Goal: Transaction & Acquisition: Purchase product/service

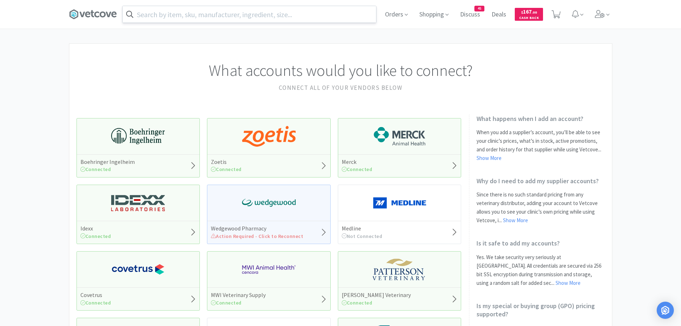
click at [196, 17] on input "text" at bounding box center [249, 14] width 253 height 16
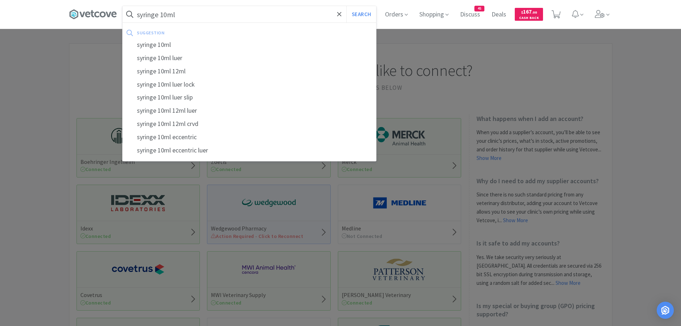
type input "syringe 10ml"
click at [346, 6] on button "Search" at bounding box center [361, 14] width 30 height 16
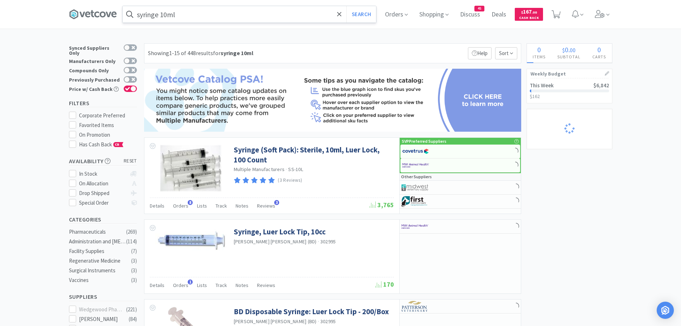
select select "2"
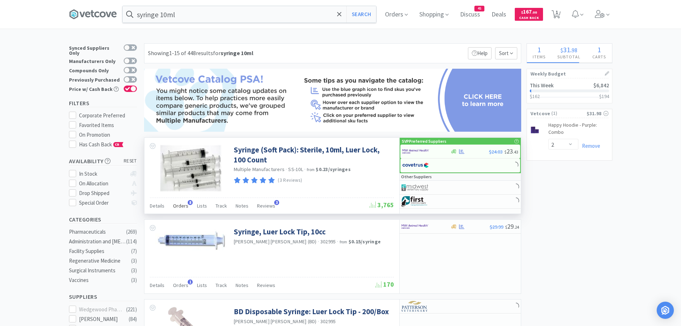
click at [183, 202] on span "Orders" at bounding box center [180, 205] width 15 height 6
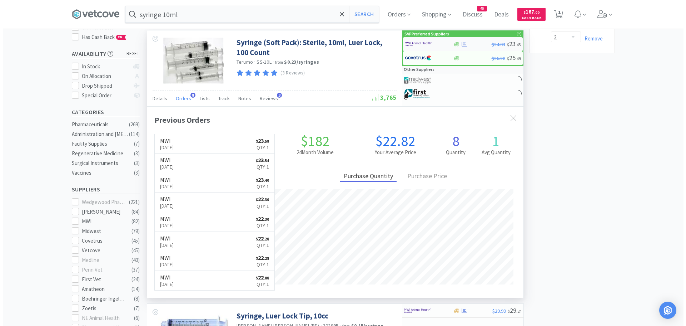
scroll to position [191, 376]
click at [414, 44] on img at bounding box center [415, 44] width 27 height 11
select select "1"
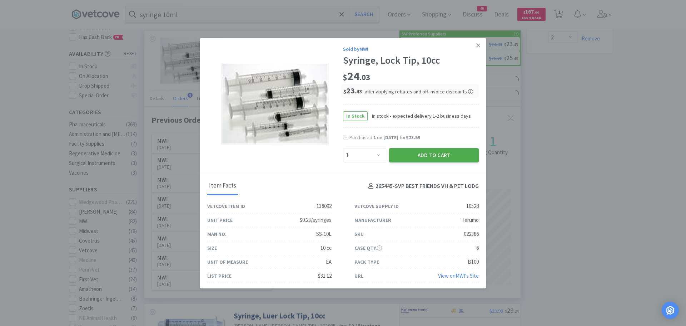
click at [402, 150] on button "Add to Cart" at bounding box center [434, 155] width 90 height 14
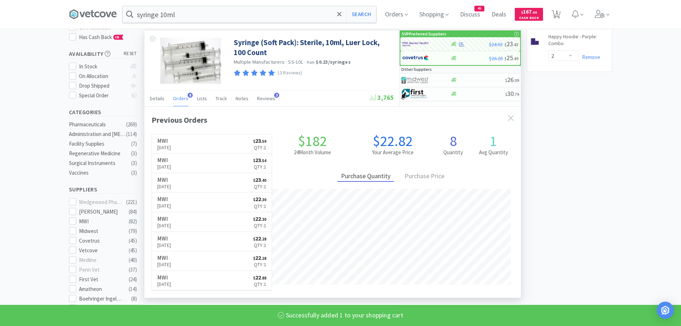
select select "1"
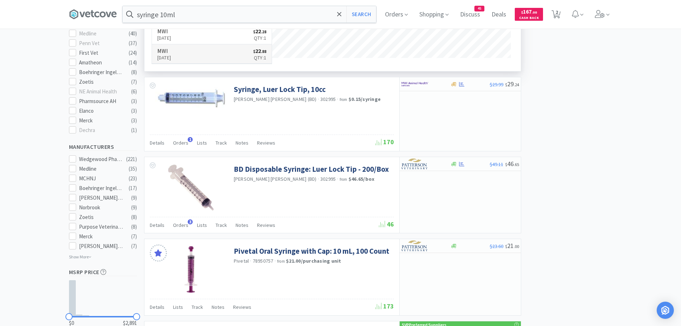
scroll to position [322, 0]
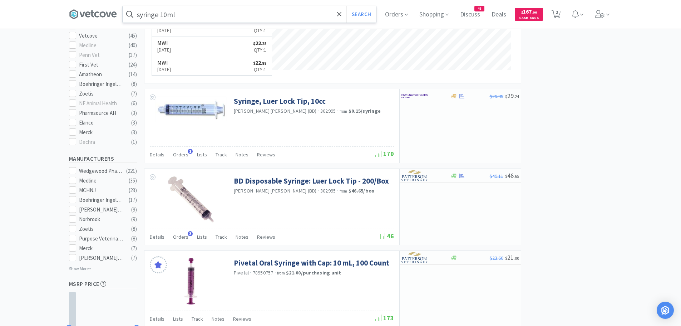
click at [209, 11] on input "syringe 10ml" at bounding box center [249, 14] width 253 height 16
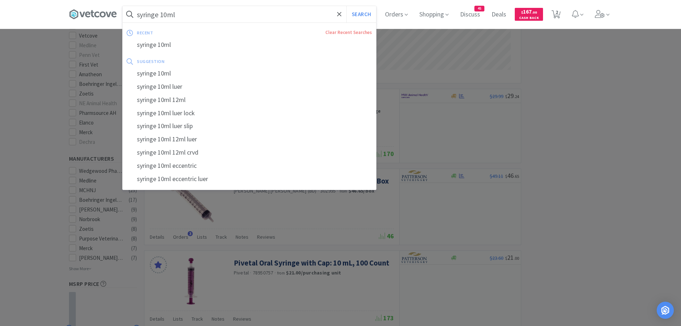
click at [217, 15] on input "syringe 10ml" at bounding box center [249, 14] width 253 height 16
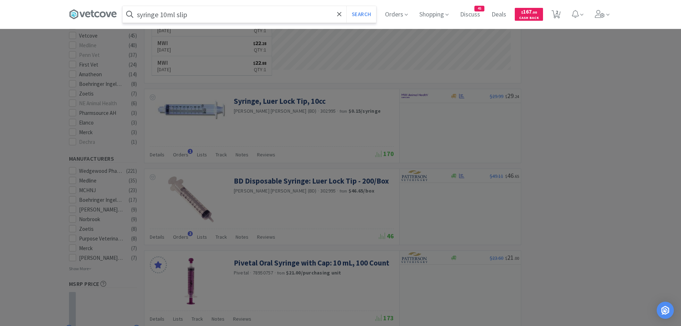
type input "syringe 10ml slip"
click at [346, 6] on button "Search" at bounding box center [361, 14] width 30 height 16
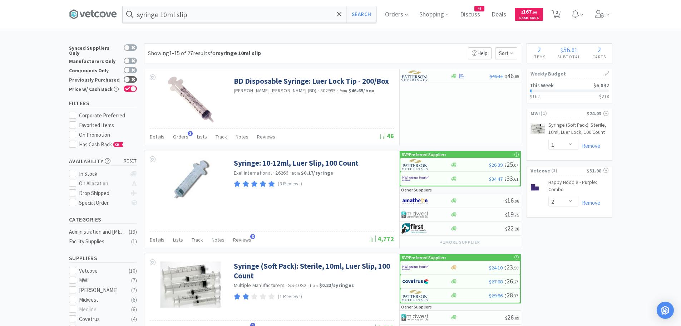
click at [125, 76] on div at bounding box center [127, 79] width 6 height 6
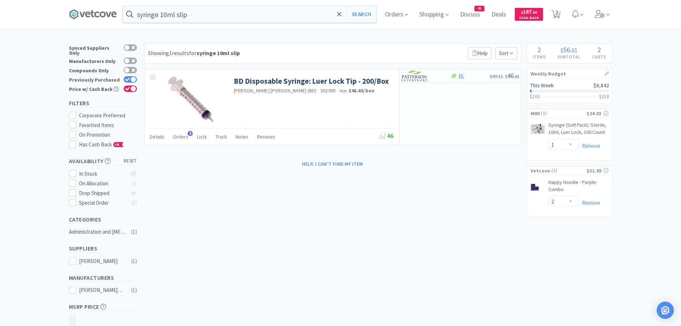
click at [130, 76] on div at bounding box center [133, 79] width 6 height 6
checkbox input "false"
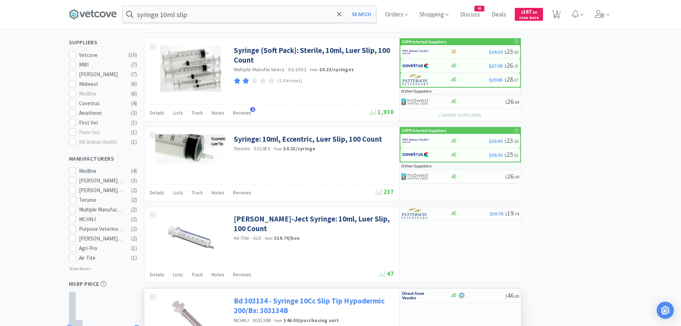
scroll to position [179, 0]
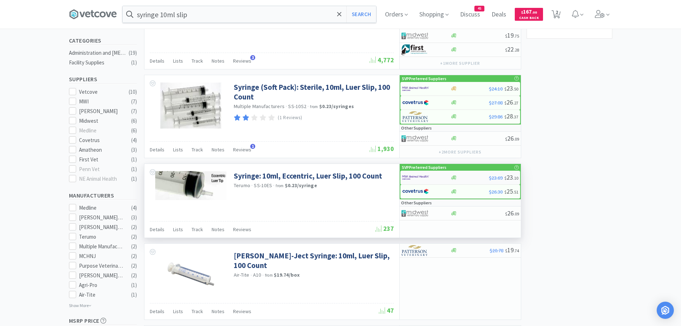
click at [418, 176] on img at bounding box center [415, 177] width 27 height 11
select select "1"
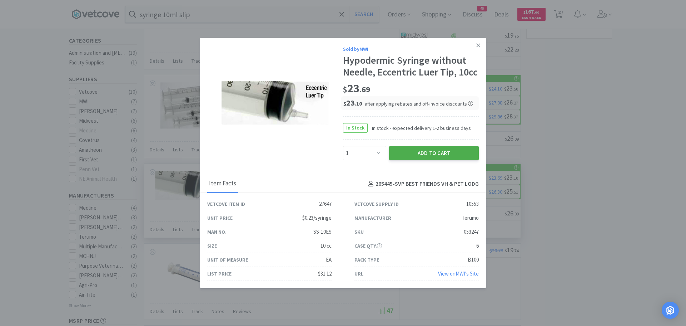
click at [407, 152] on button "Add to Cart" at bounding box center [434, 153] width 90 height 14
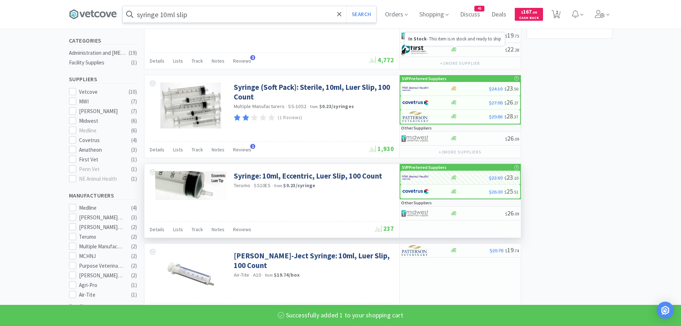
select select "1"
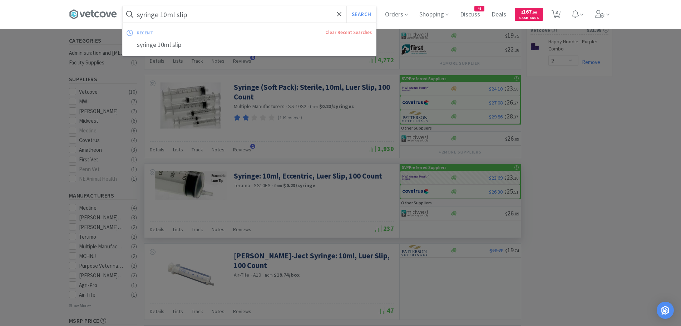
click at [194, 15] on input "syringe 10ml slip" at bounding box center [249, 14] width 253 height 16
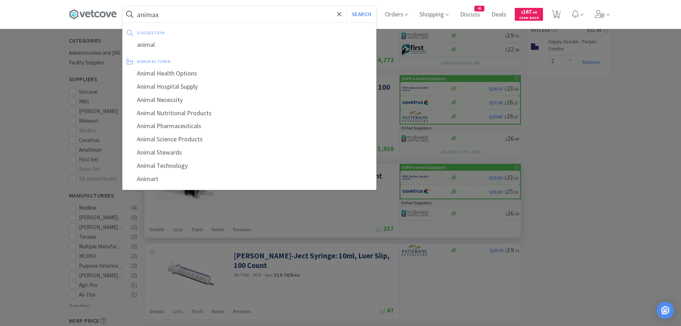
type input "animax"
click at [346, 6] on button "Search" at bounding box center [361, 14] width 30 height 16
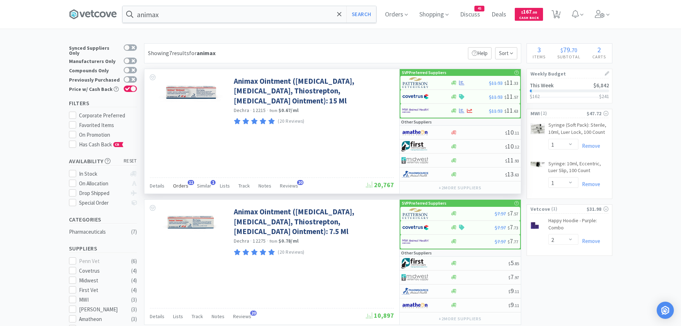
click at [180, 184] on span "Orders" at bounding box center [180, 185] width 15 height 6
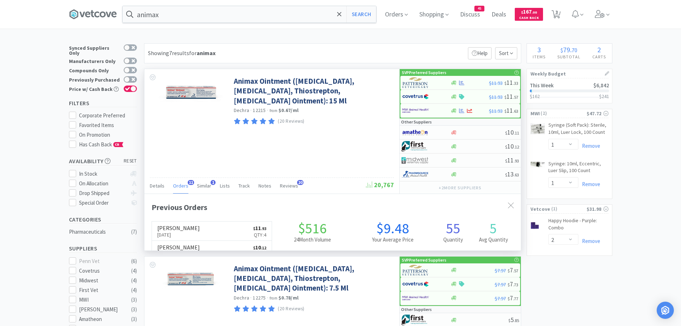
scroll to position [192, 376]
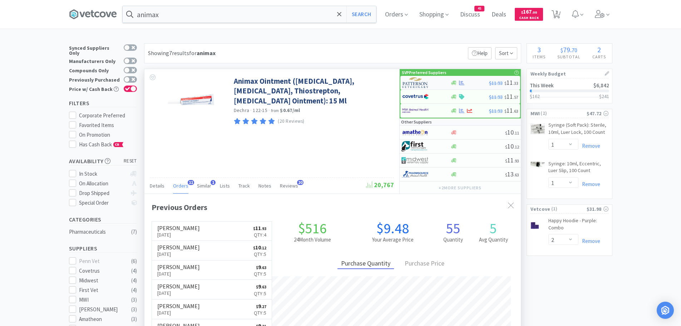
click at [426, 82] on img at bounding box center [415, 82] width 27 height 11
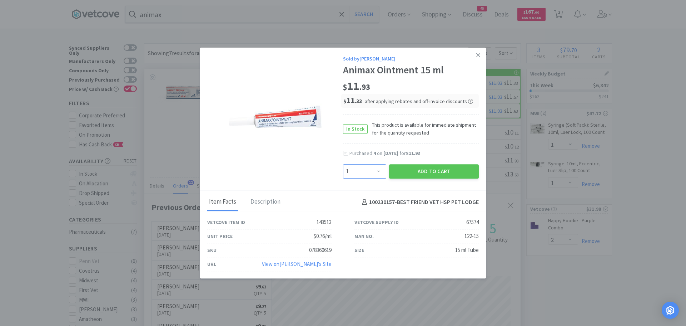
click at [375, 170] on select "Enter Quantity 1 2 3 4 5 6 7 8 9 10 11 12 13 14 15 16 17 18 19 20 Enter Quantity" at bounding box center [364, 171] width 43 height 14
select select "4"
click at [343, 164] on select "Enter Quantity 1 2 3 4 5 6 7 8 9 10 11 12 13 14 15 16 17 18 19 20 Enter Quantity" at bounding box center [364, 171] width 43 height 14
click at [414, 170] on button "Add to Cart" at bounding box center [434, 171] width 90 height 14
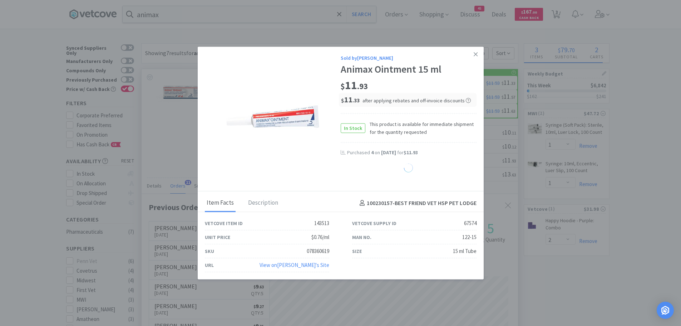
select select "4"
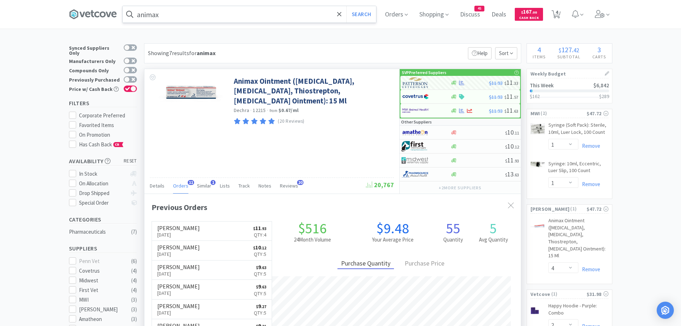
click at [191, 19] on input "animax" at bounding box center [249, 14] width 253 height 16
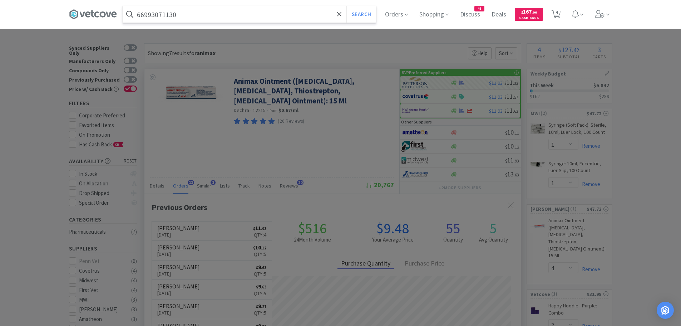
type input "66993071130"
click at [346, 6] on button "Search" at bounding box center [361, 14] width 30 height 16
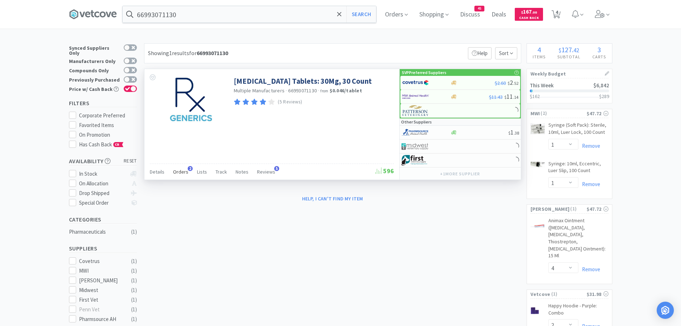
click at [182, 173] on span "Orders" at bounding box center [180, 171] width 15 height 6
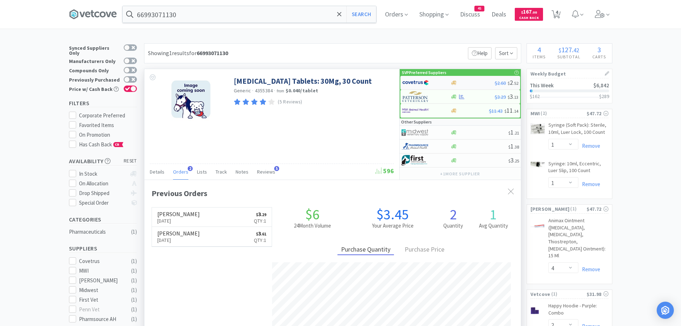
scroll to position [185, 376]
click at [418, 97] on img at bounding box center [415, 96] width 27 height 11
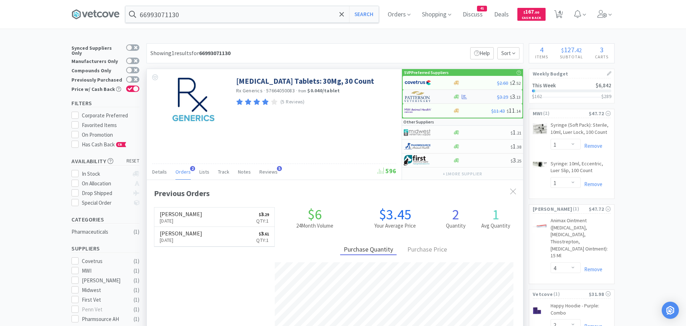
select select "1"
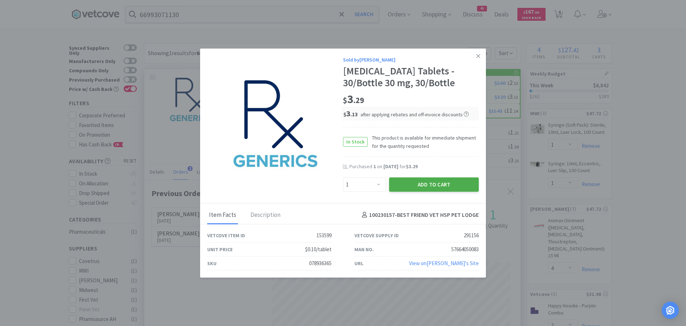
click at [413, 179] on button "Add to Cart" at bounding box center [434, 184] width 90 height 14
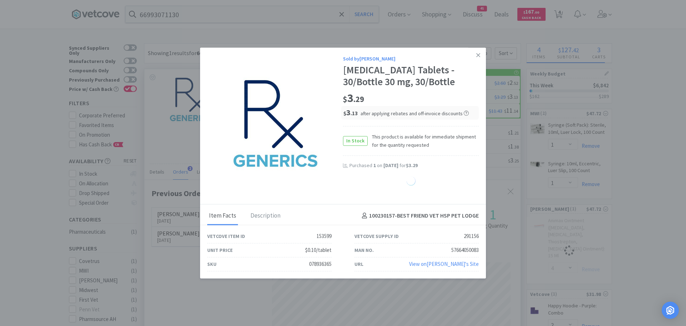
select select "1"
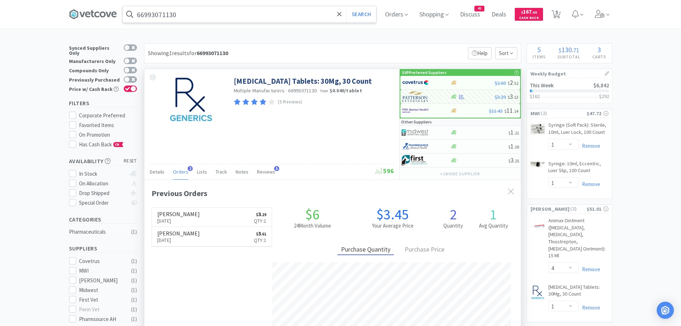
click at [193, 14] on input "66993071130" at bounding box center [249, 14] width 253 height 16
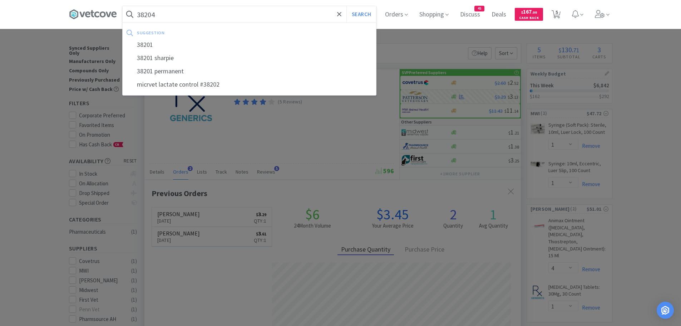
type input "38204"
click at [346, 6] on button "Search" at bounding box center [361, 14] width 30 height 16
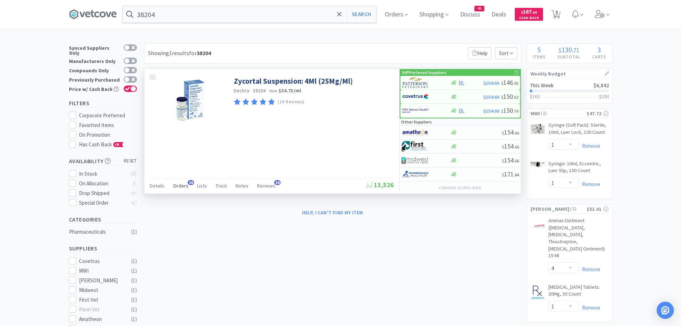
click at [186, 186] on span "Orders" at bounding box center [180, 185] width 15 height 6
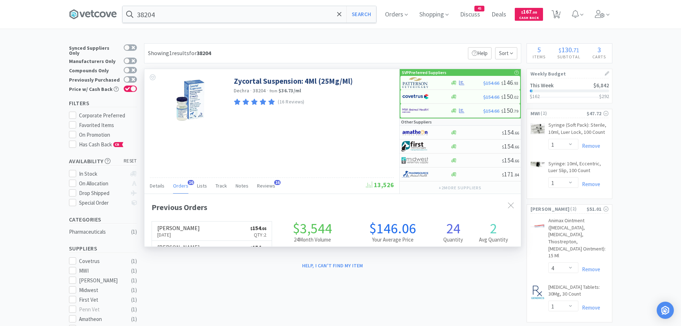
scroll to position [192, 376]
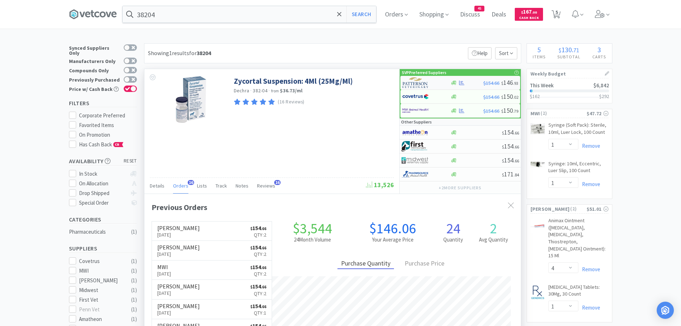
click at [411, 82] on img at bounding box center [415, 82] width 27 height 11
select select "1"
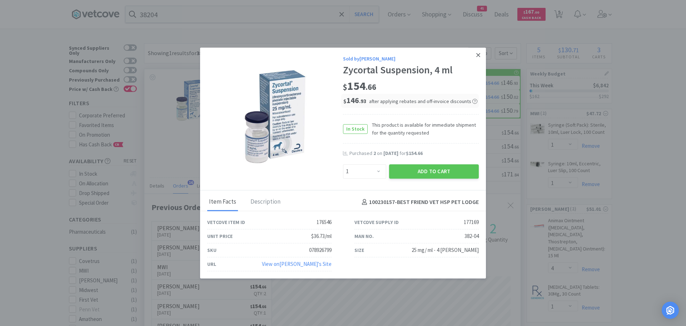
click at [476, 53] on link at bounding box center [478, 55] width 13 height 15
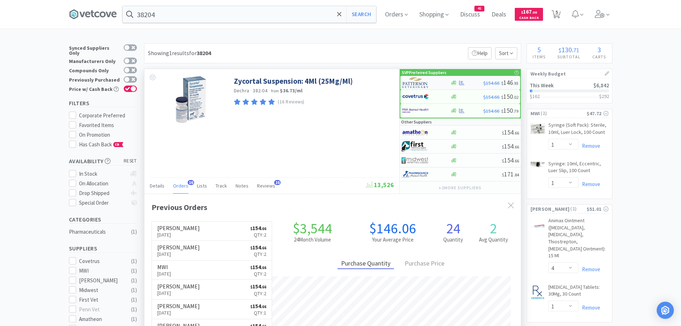
click at [415, 83] on img at bounding box center [415, 82] width 27 height 11
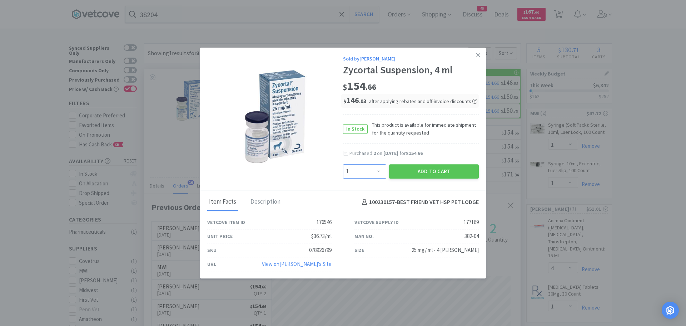
click at [378, 173] on select "Enter Quantity 1 2 3 4 5 6 7 8 9 10 11 12 13 14 15 16 17 18 19 20 Enter Quantity" at bounding box center [364, 171] width 43 height 14
select select "2"
click at [343, 164] on select "Enter Quantity 1 2 3 4 5 6 7 8 9 10 11 12 13 14 15 16 17 18 19 20 Enter Quantity" at bounding box center [364, 171] width 43 height 14
click at [413, 169] on button "Add to Cart" at bounding box center [434, 171] width 90 height 14
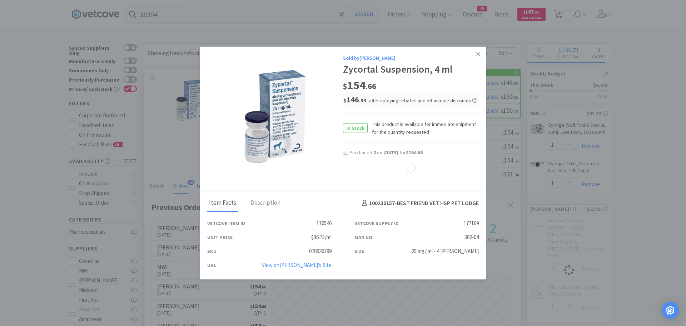
select select "2"
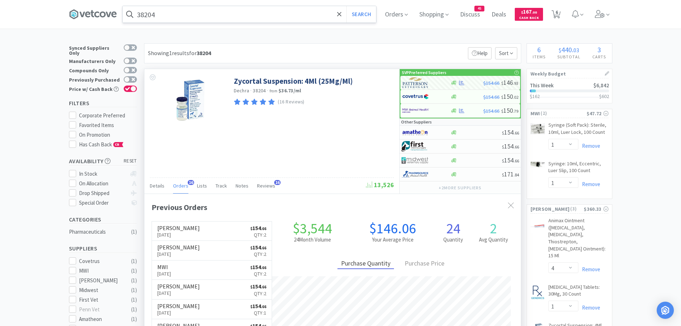
click at [174, 12] on input "38204" at bounding box center [249, 14] width 253 height 16
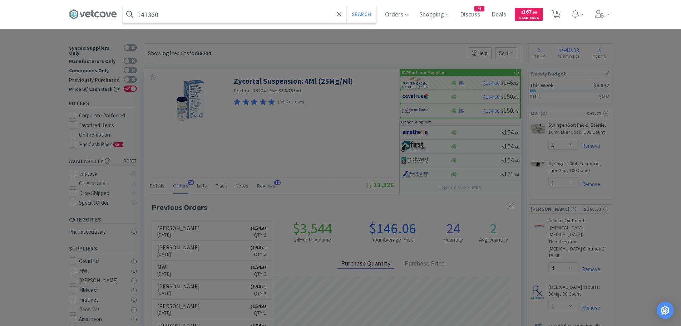
type input "141360"
click at [346, 6] on button "Search" at bounding box center [361, 14] width 30 height 16
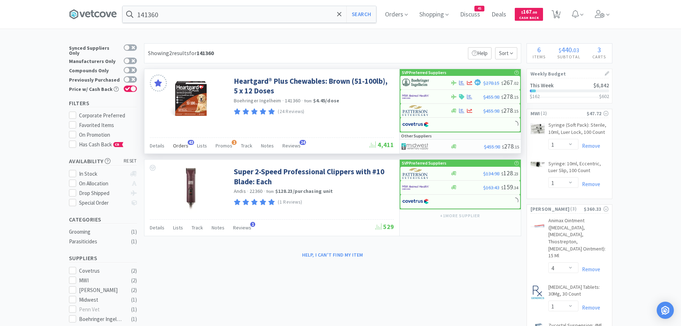
click at [188, 143] on span "43" at bounding box center [191, 142] width 6 height 5
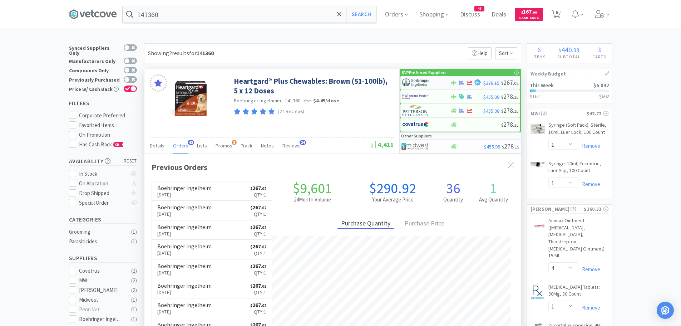
scroll to position [192, 376]
click at [417, 82] on img at bounding box center [415, 82] width 27 height 11
select select "1"
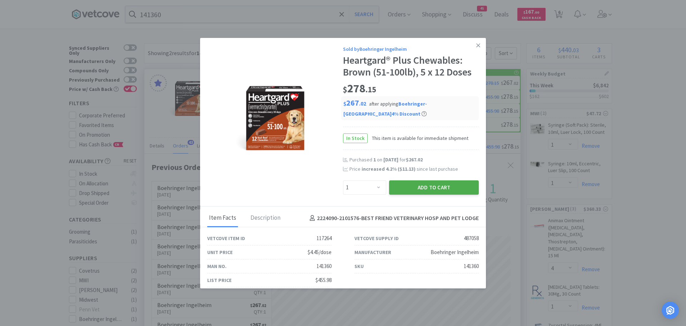
click at [421, 188] on button "Add to Cart" at bounding box center [434, 187] width 90 height 14
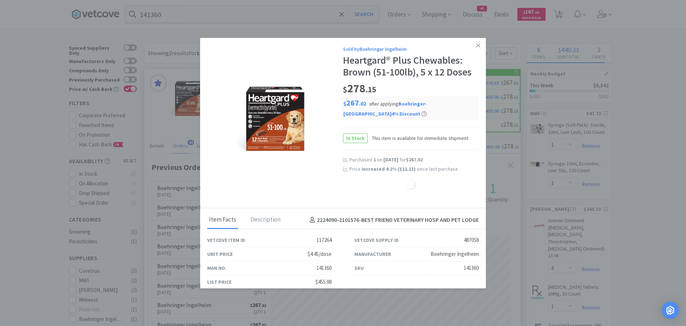
select select "1"
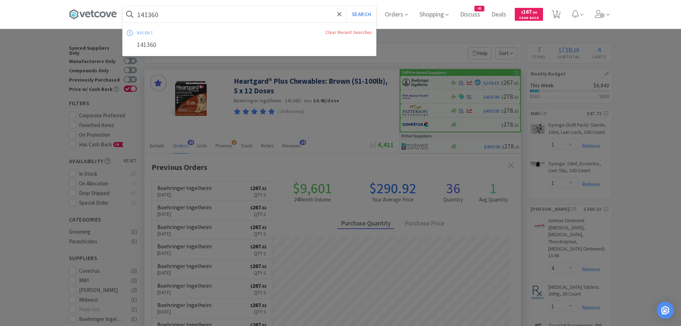
click at [194, 18] on input "141360" at bounding box center [249, 14] width 253 height 16
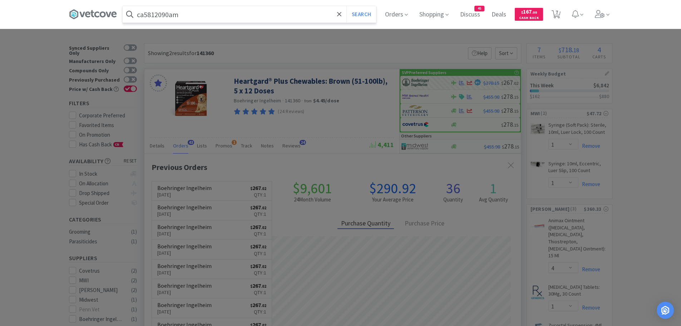
type input "ca5812090am"
click at [346, 6] on button "Search" at bounding box center [361, 14] width 30 height 16
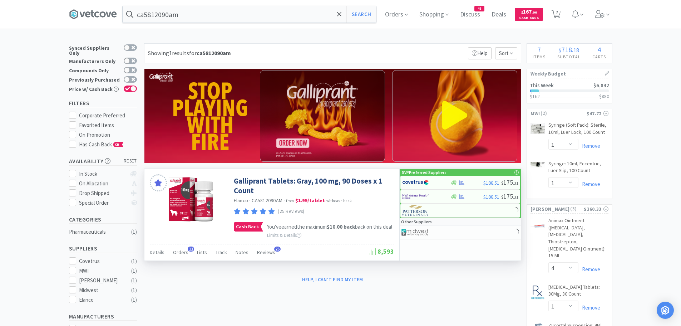
click at [187, 256] on div "Details Orders 11 Lists Track Notes Reviews 25" at bounding box center [260, 253] width 220 height 14
click at [182, 255] on span "Orders" at bounding box center [180, 252] width 15 height 6
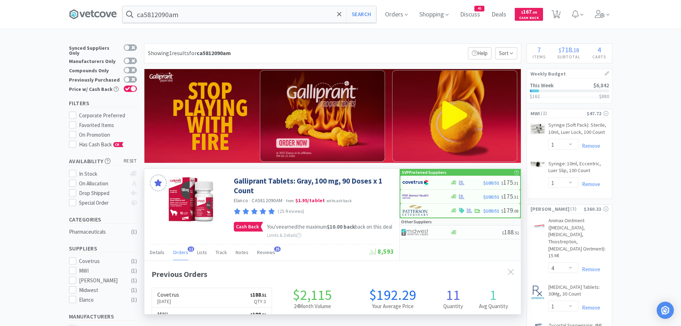
scroll to position [192, 376]
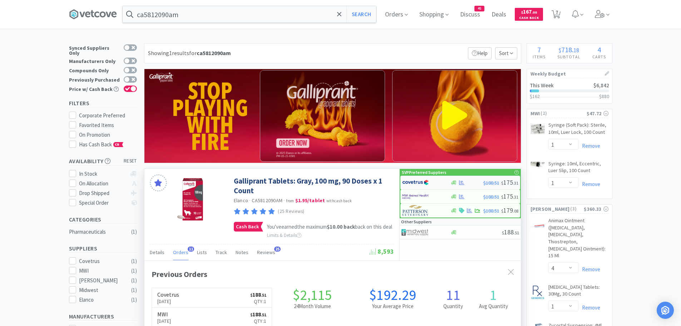
click at [431, 182] on div at bounding box center [421, 182] width 39 height 12
select select "1"
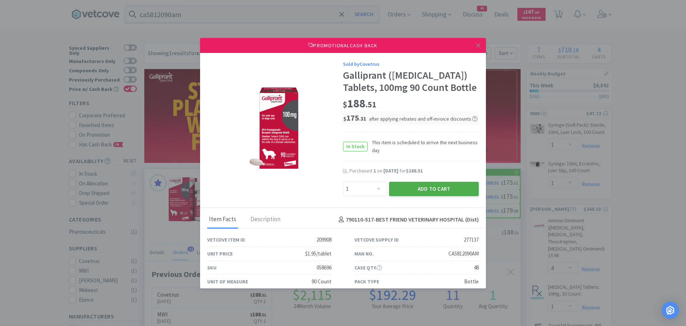
click at [394, 196] on button "Add to Cart" at bounding box center [434, 189] width 90 height 14
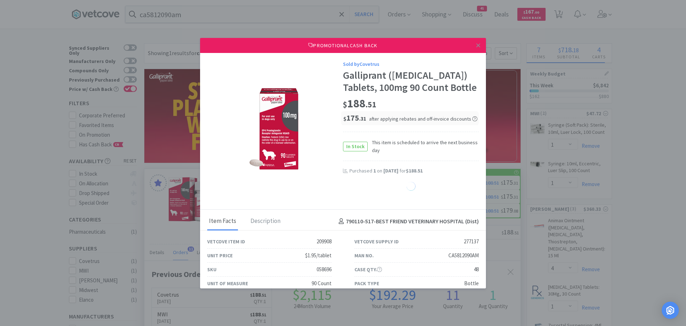
select select "1"
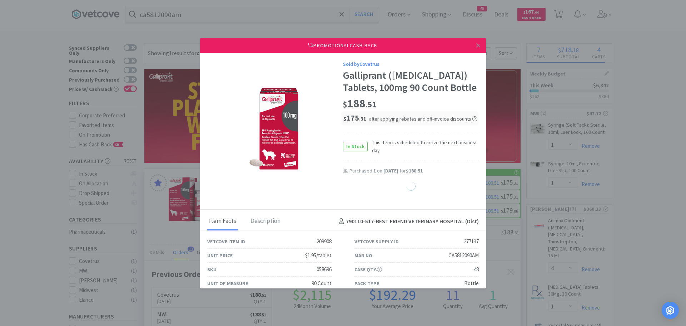
select select "1"
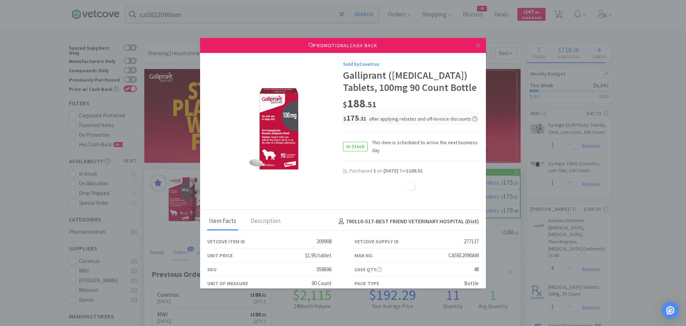
select select "1"
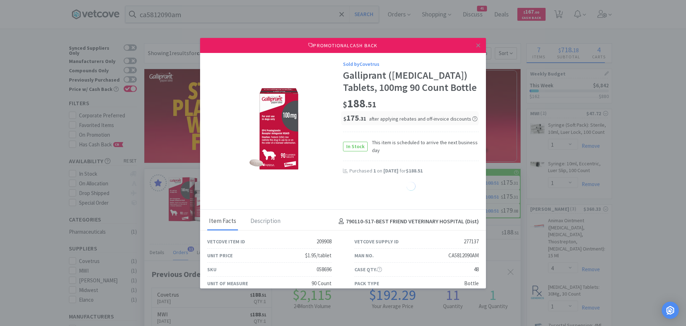
select select "1"
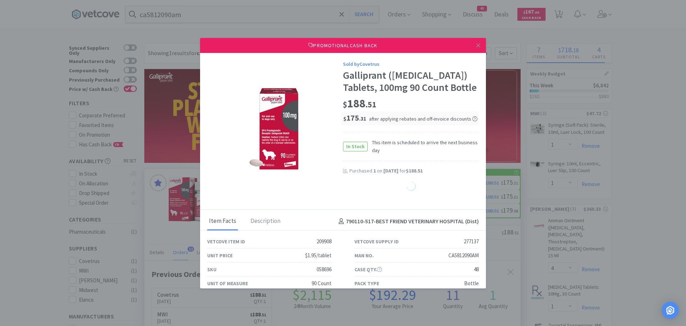
select select "1"
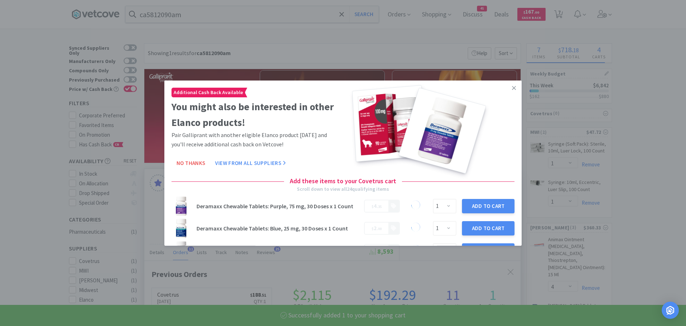
select select "1"
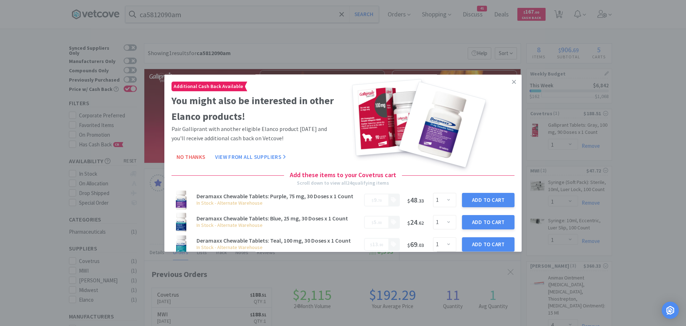
click at [512, 80] on icon at bounding box center [514, 82] width 4 height 6
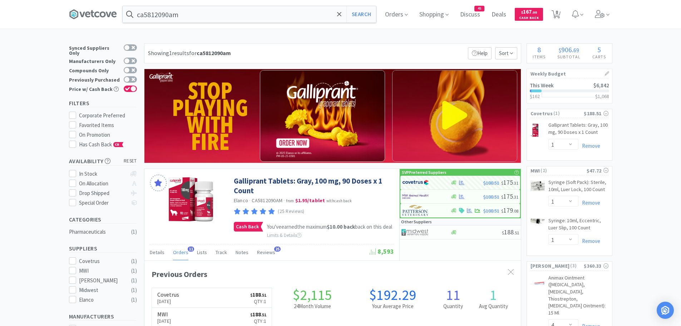
scroll to position [1, 0]
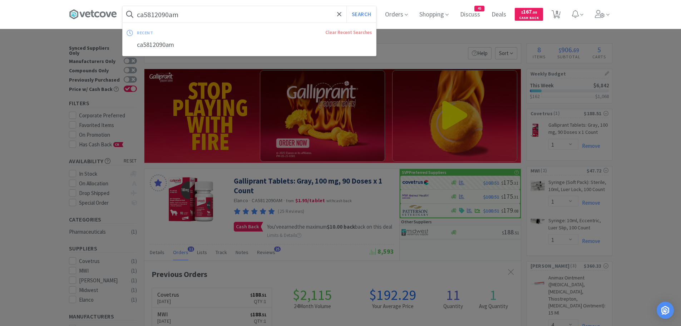
click at [193, 15] on input "ca5812090am" at bounding box center [249, 14] width 253 height 16
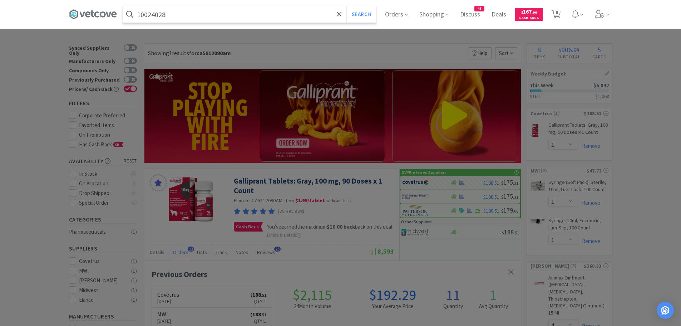
type input "10024028"
click at [346, 6] on button "Search" at bounding box center [361, 14] width 30 height 16
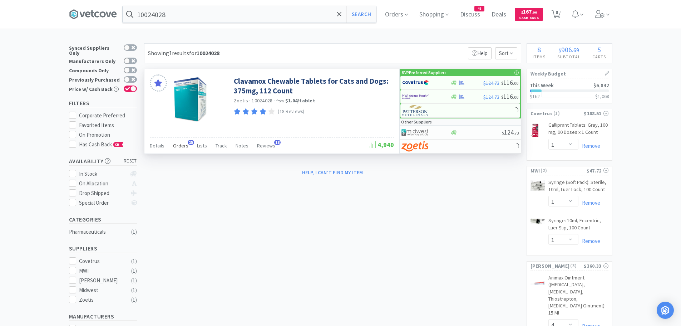
click at [182, 147] on span "Orders" at bounding box center [180, 145] width 15 height 6
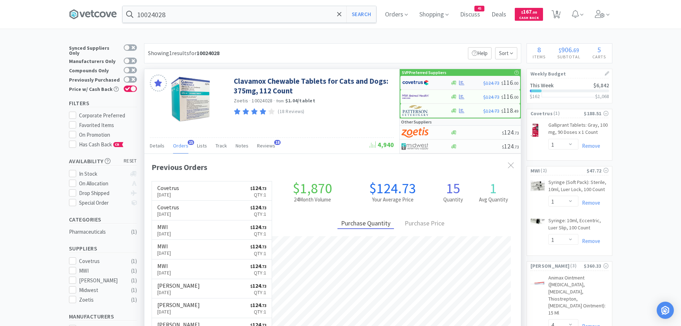
scroll to position [192, 376]
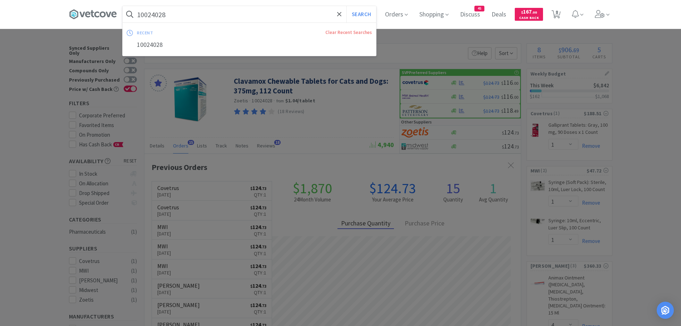
click at [399, 45] on div at bounding box center [340, 163] width 681 height 326
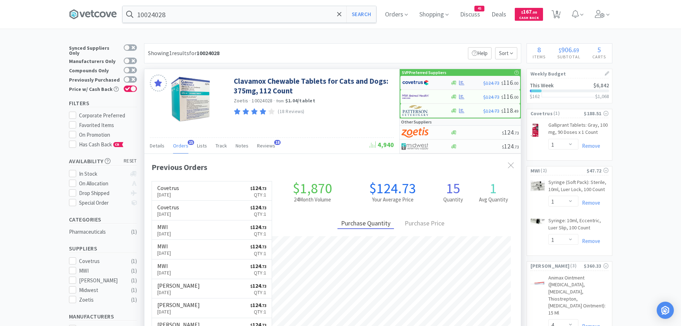
click at [420, 83] on img at bounding box center [415, 82] width 27 height 11
select select "1"
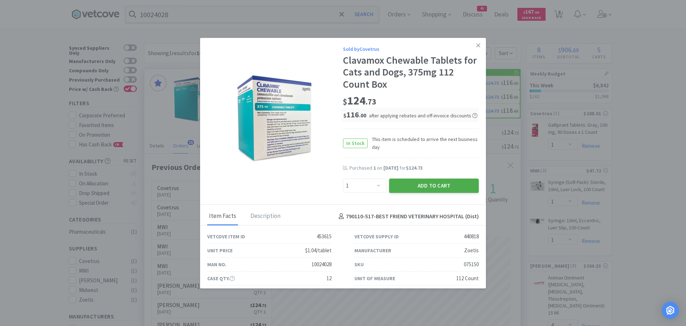
click at [402, 184] on button "Add to Cart" at bounding box center [434, 185] width 90 height 14
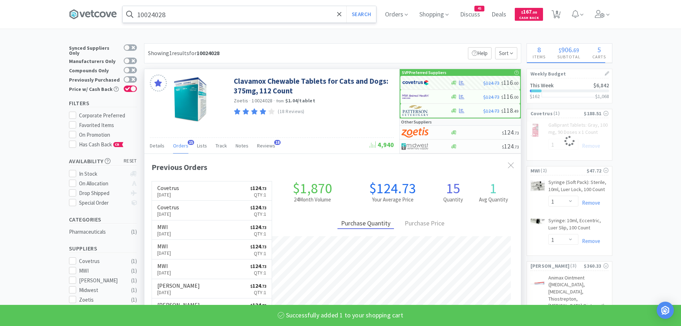
click at [181, 12] on input "10024028" at bounding box center [249, 14] width 253 height 16
select select "1"
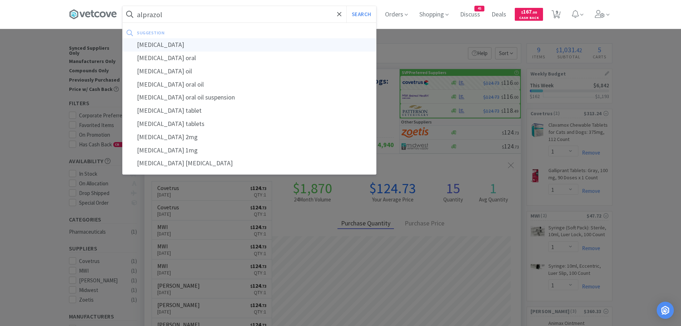
click at [162, 47] on div "[MEDICAL_DATA]" at bounding box center [249, 44] width 253 height 13
type input "[MEDICAL_DATA]"
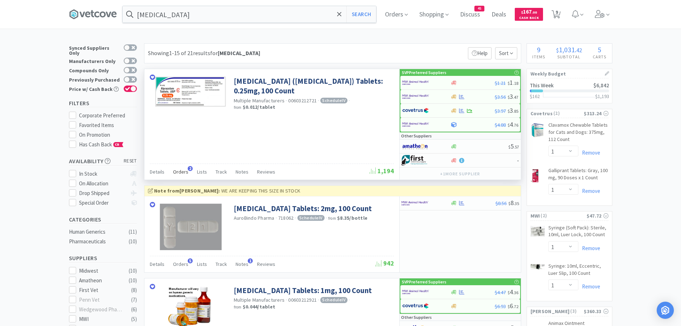
click at [184, 173] on span "Orders" at bounding box center [180, 171] width 15 height 6
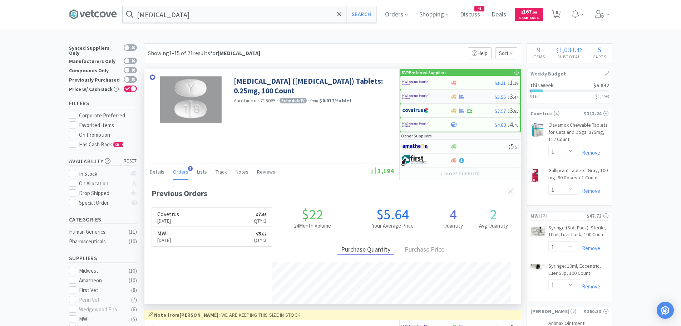
scroll to position [185, 376]
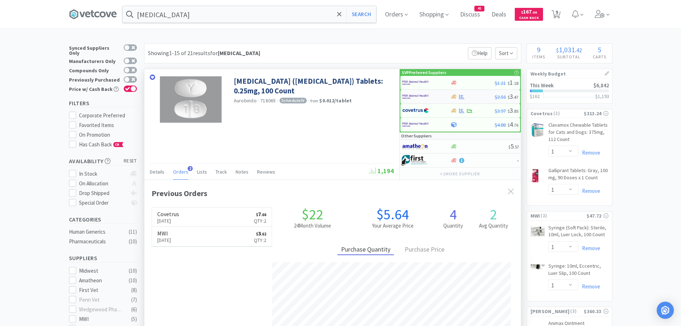
click at [419, 94] on img at bounding box center [415, 96] width 27 height 11
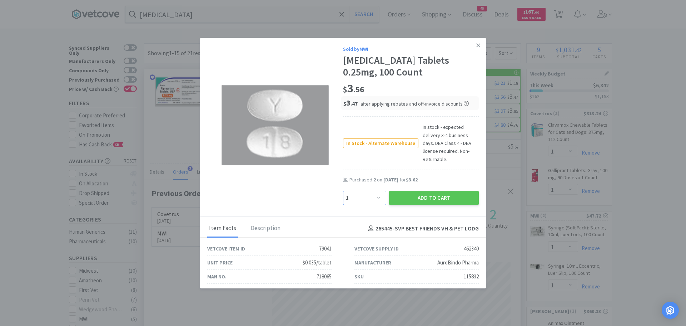
click at [369, 191] on select "Enter Quantity 1 2 3 4 5 6 7 8 9 10 11 12 13 14 15 16 17 18 19 20 Enter Quantity" at bounding box center [364, 198] width 43 height 14
select select "2"
click at [343, 191] on select "Enter Quantity 1 2 3 4 5 6 7 8 9 10 11 12 13 14 15 16 17 18 19 20 Enter Quantity" at bounding box center [364, 198] width 43 height 14
click at [407, 191] on button "Add to Cart" at bounding box center [434, 198] width 90 height 14
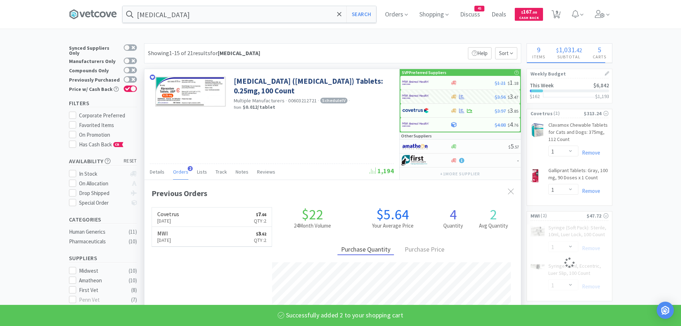
select select "2"
select select "1"
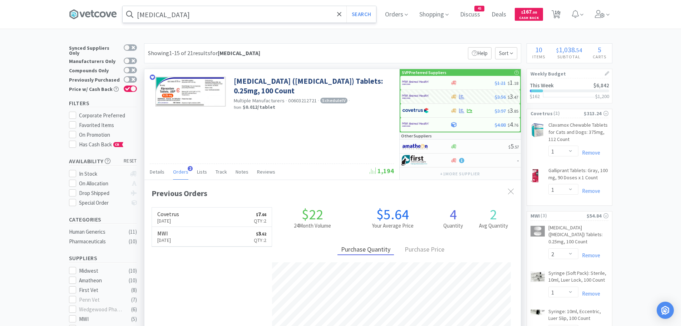
click at [205, 20] on input "[MEDICAL_DATA]" at bounding box center [249, 14] width 253 height 16
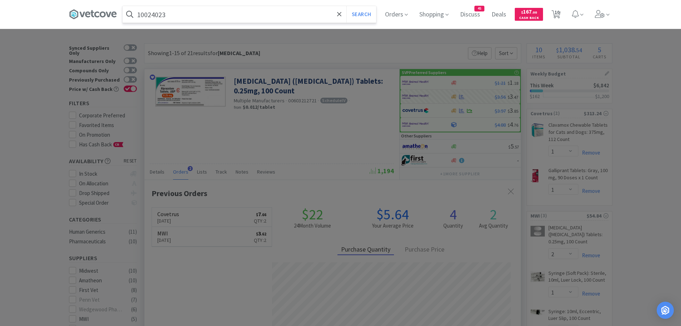
type input "10024023"
click at [346, 6] on button "Search" at bounding box center [361, 14] width 30 height 16
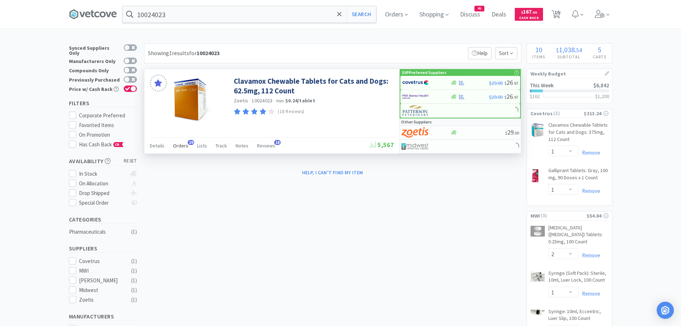
click at [182, 147] on span "Orders" at bounding box center [180, 145] width 15 height 6
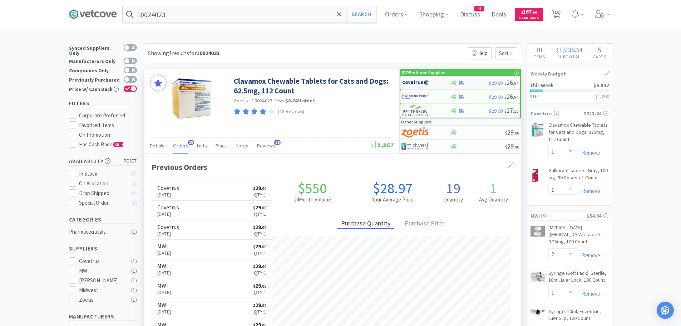
scroll to position [192, 376]
click at [412, 83] on img at bounding box center [415, 82] width 27 height 11
select select "1"
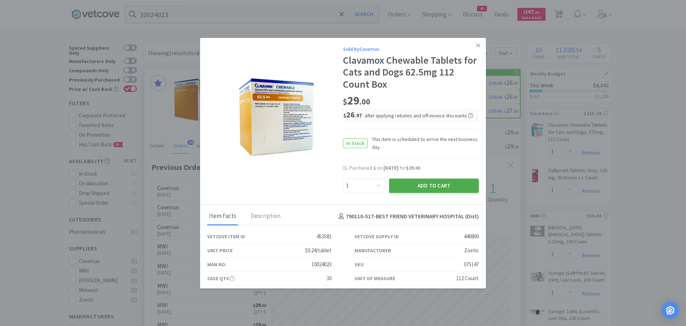
click at [392, 183] on button "Add to Cart" at bounding box center [434, 185] width 90 height 14
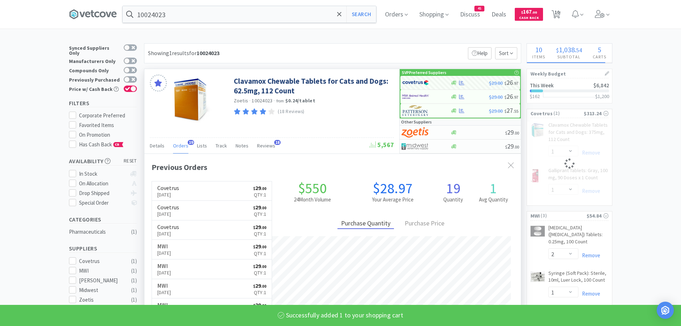
select select "1"
